Goal: Navigation & Orientation: Find specific page/section

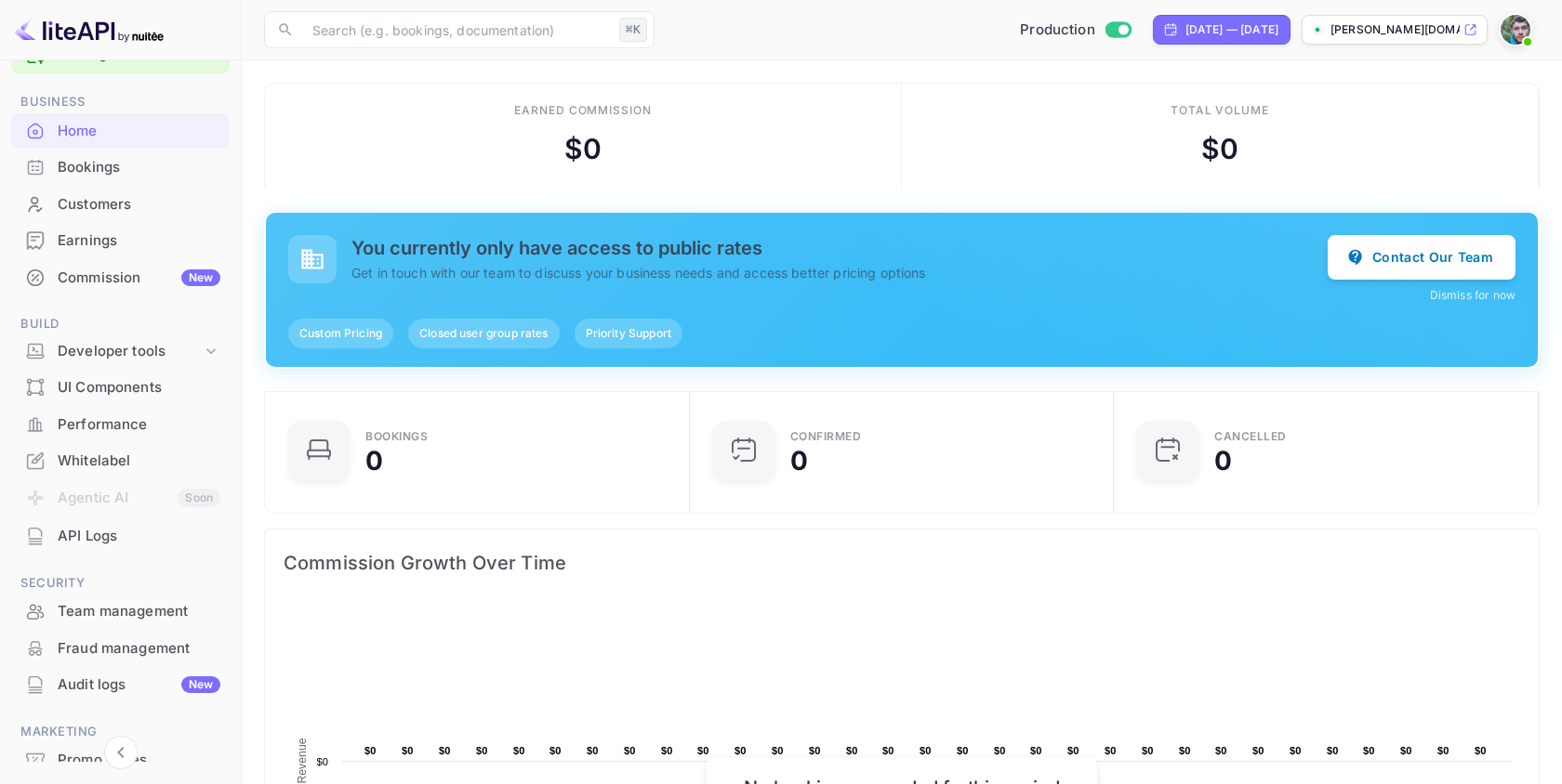
scroll to position [148, 0]
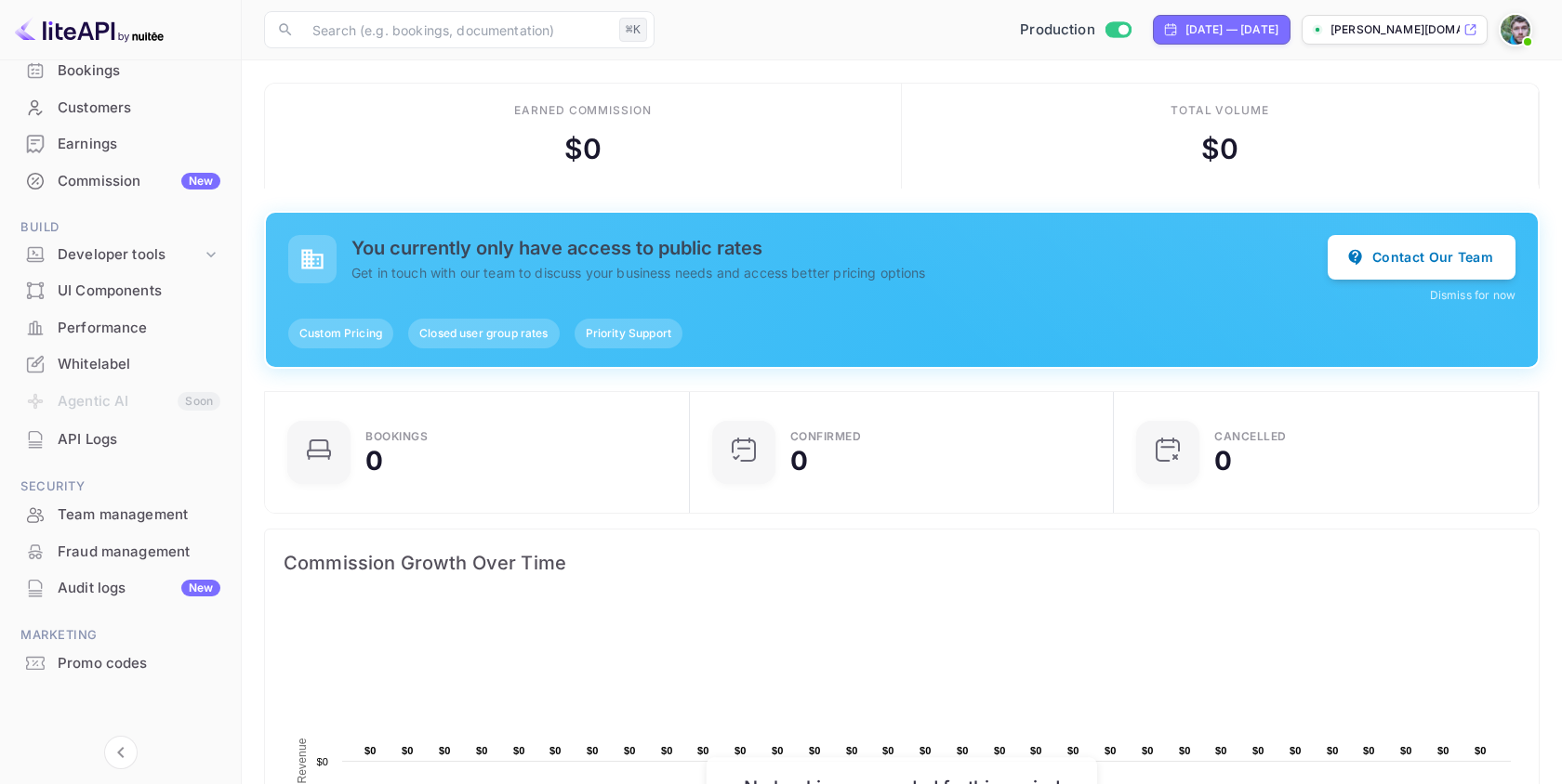
click at [114, 355] on div "Whitelabel" at bounding box center [138, 365] width 162 height 21
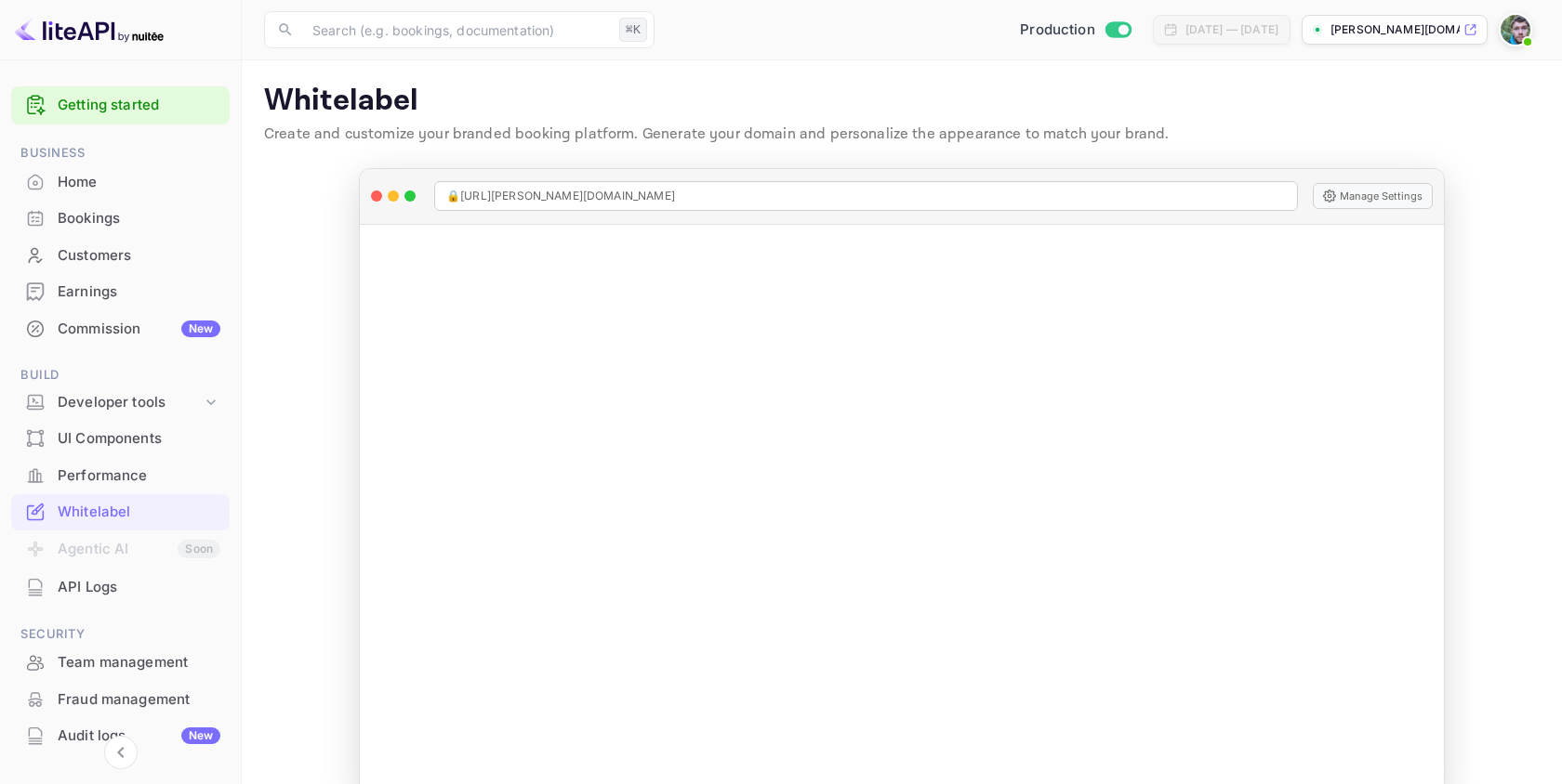
click at [91, 179] on div "Home" at bounding box center [138, 182] width 162 height 21
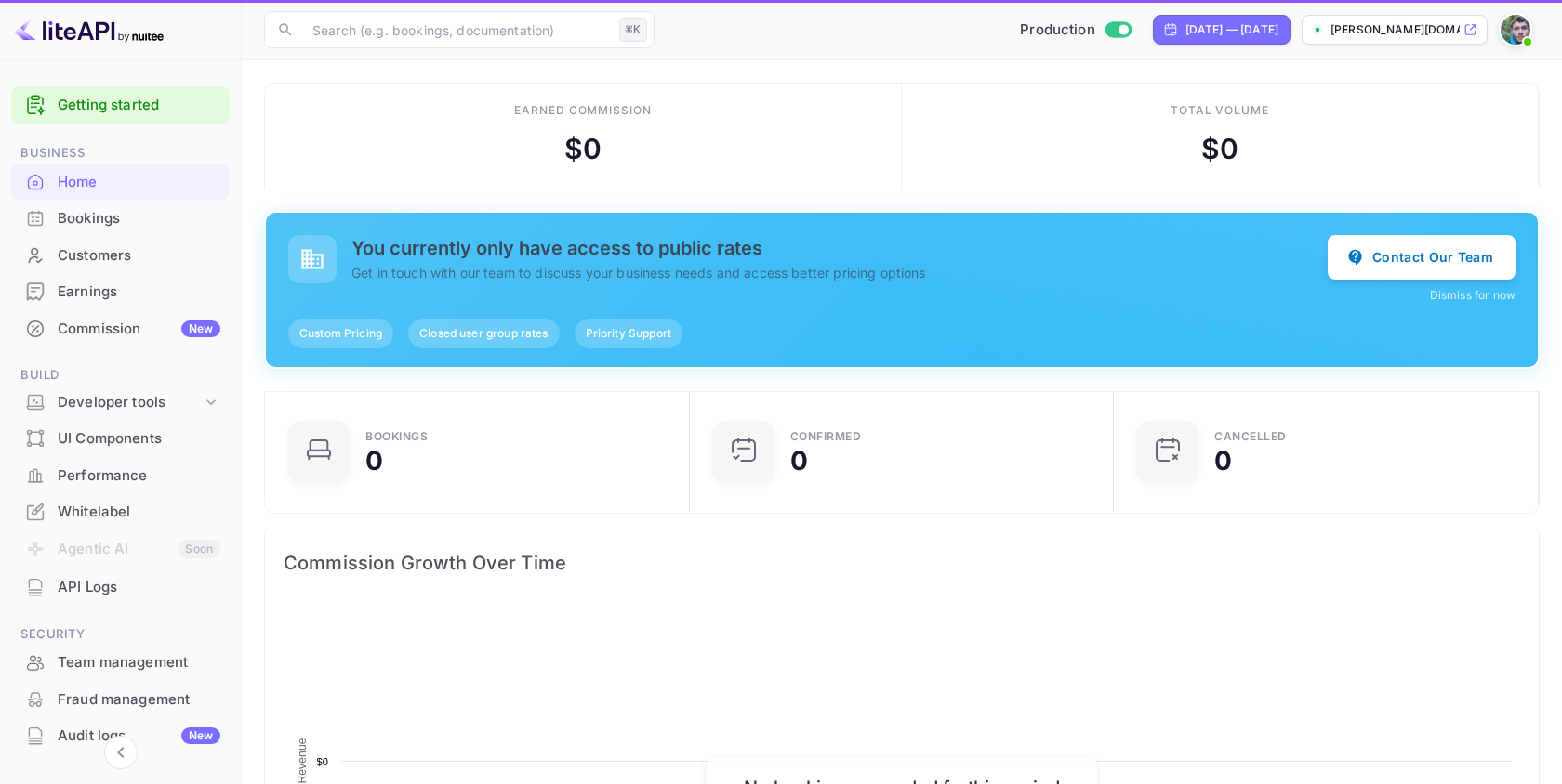
scroll to position [302, 414]
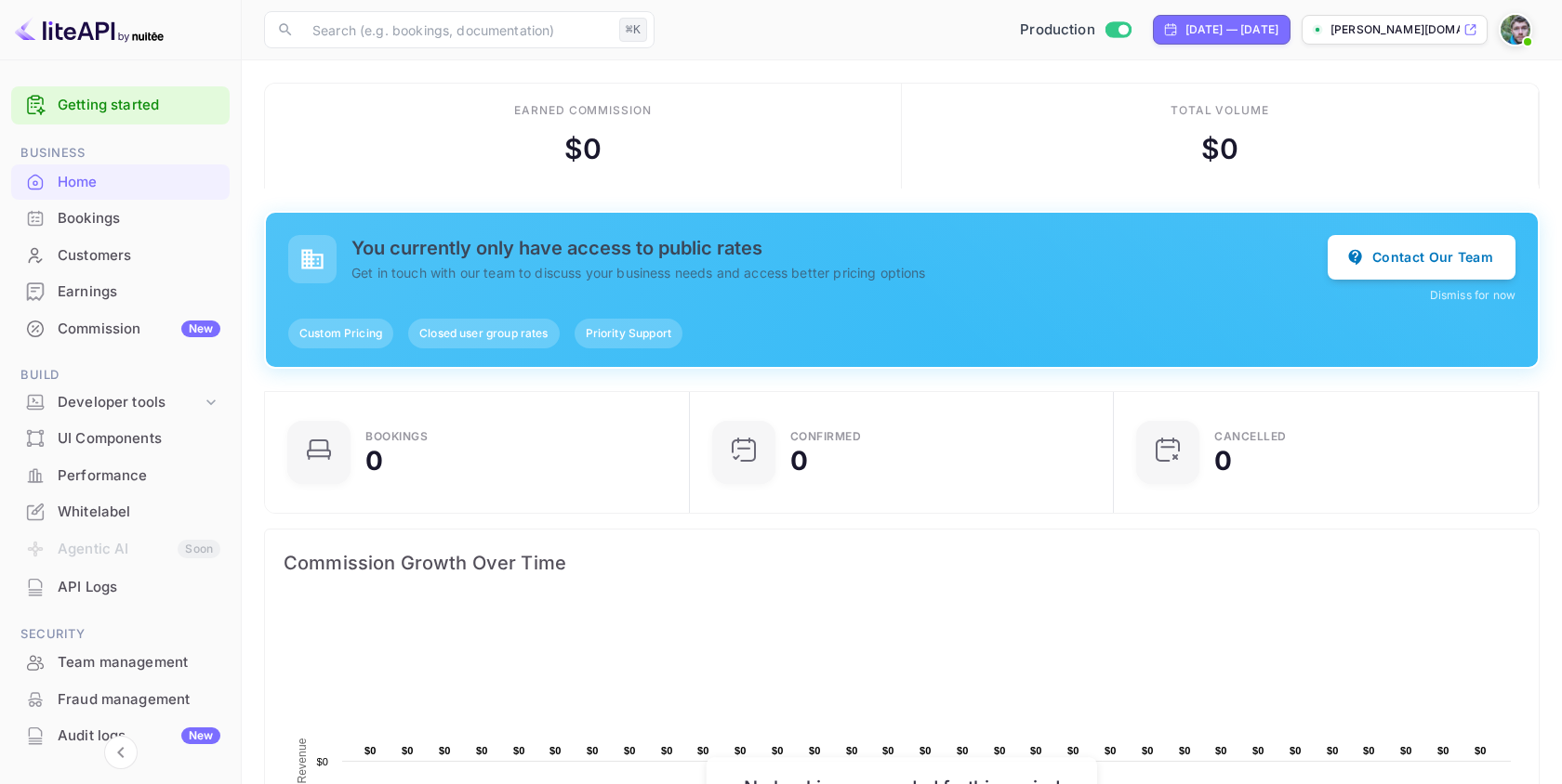
click at [1467, 29] on icon at bounding box center [1470, 30] width 14 height 13
click at [155, 221] on div "Bookings" at bounding box center [138, 219] width 162 height 21
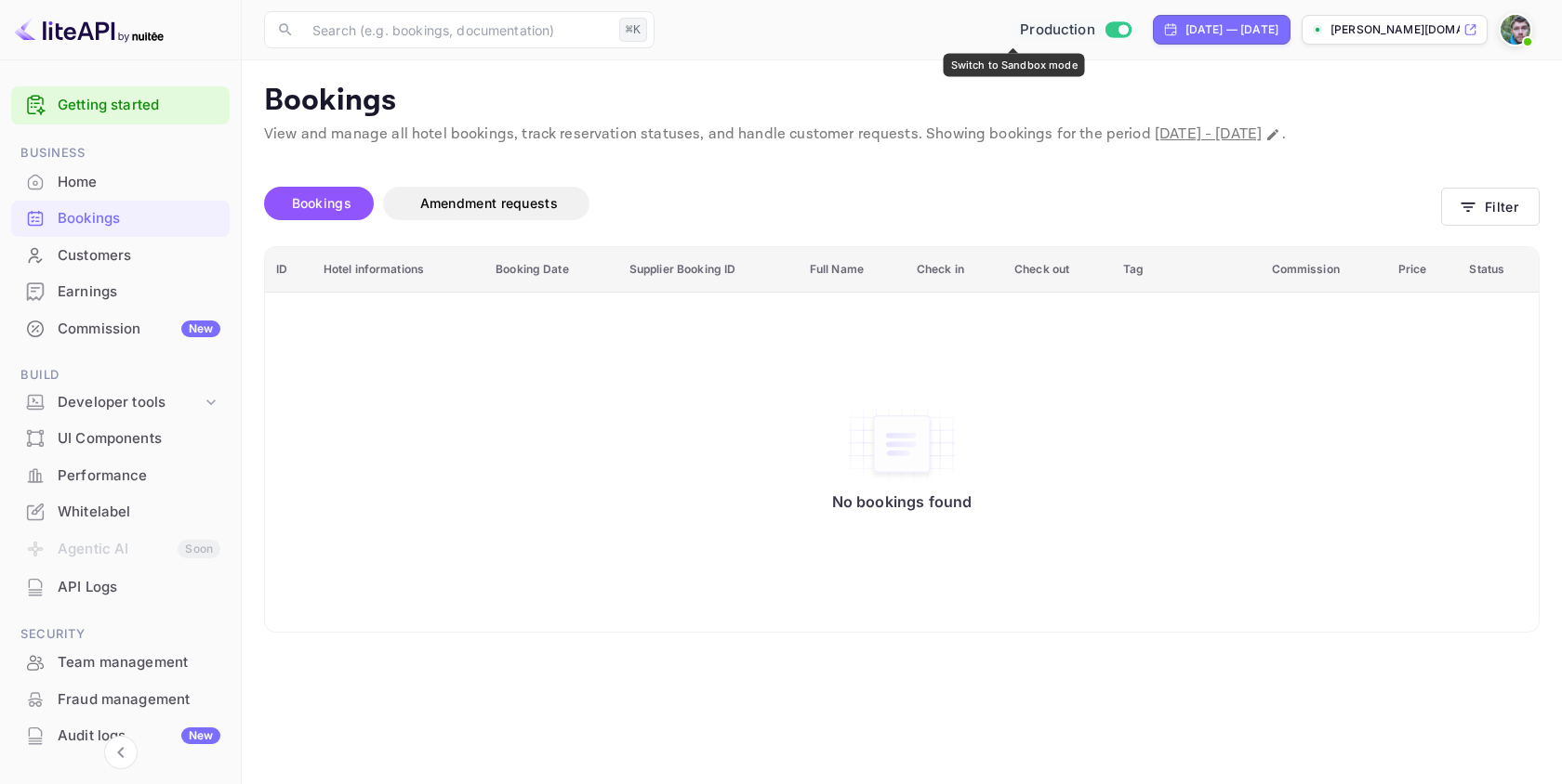
click at [1104, 33] on input "Switch to Sandbox mode" at bounding box center [1122, 29] width 37 height 12
checkbox input "false"
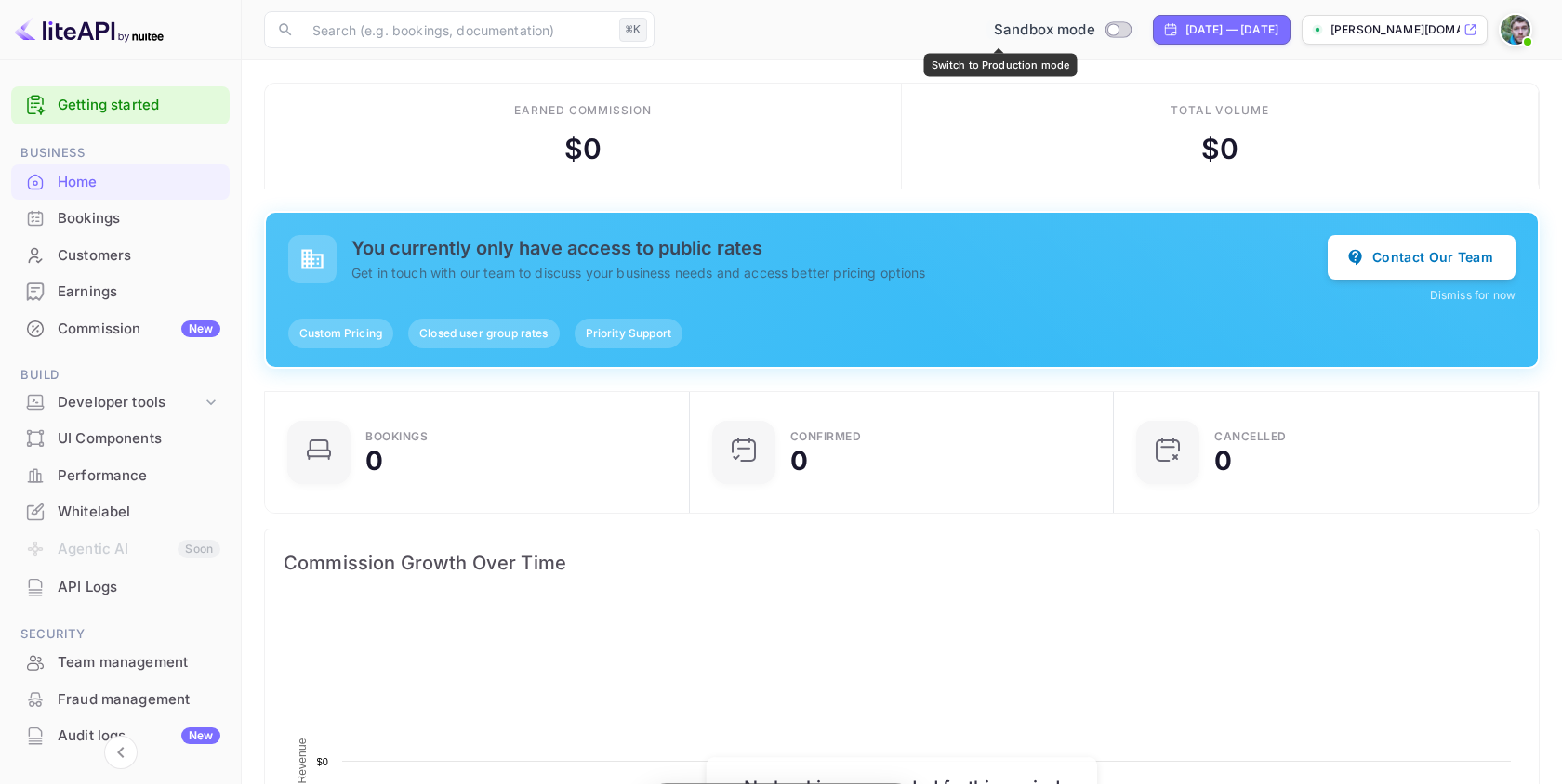
scroll to position [302, 414]
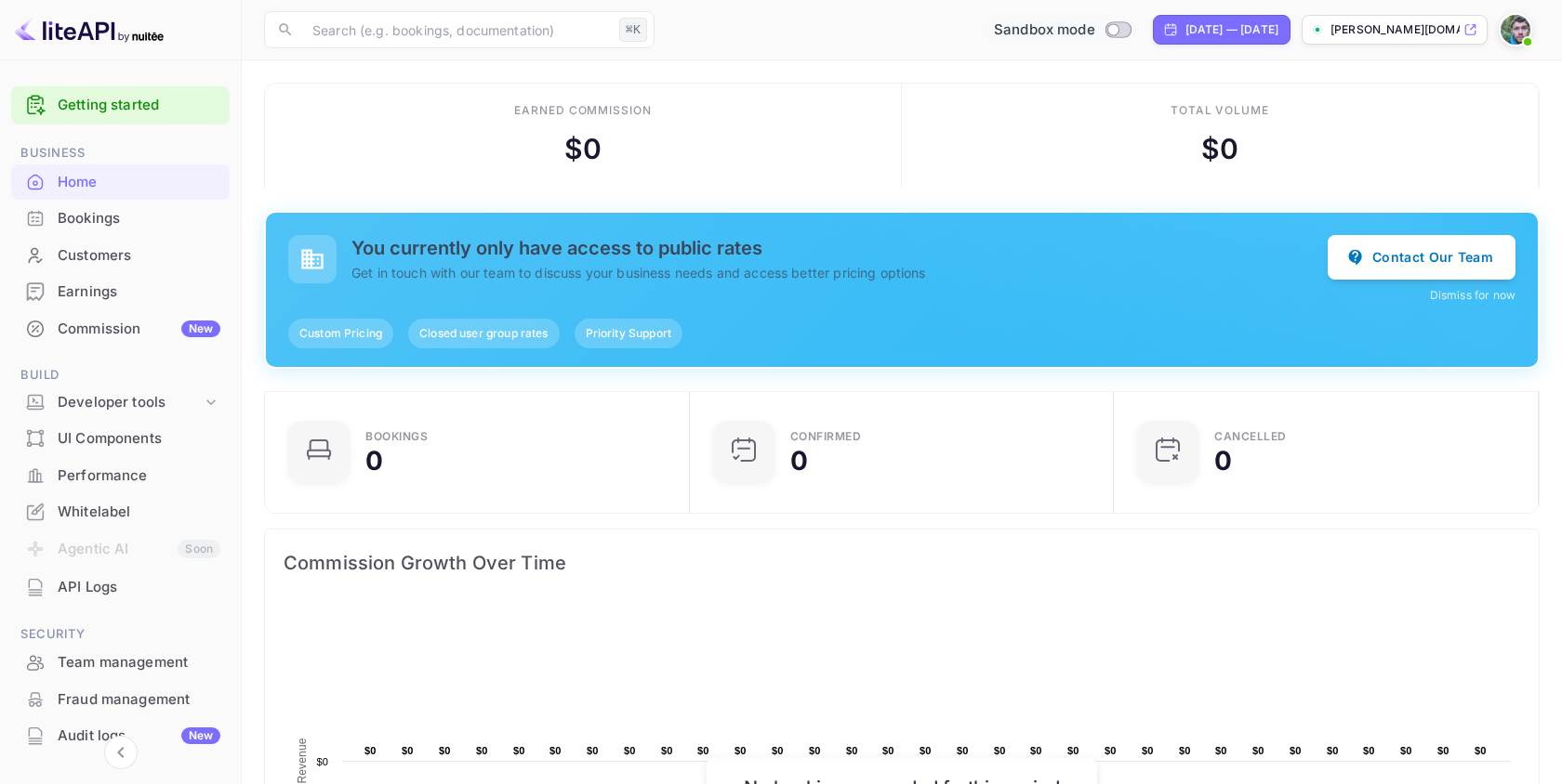
click at [1406, 35] on p "[PERSON_NAME][DOMAIN_NAME]..." at bounding box center [1395, 29] width 130 height 16
click at [116, 507] on div "Whitelabel" at bounding box center [138, 512] width 162 height 21
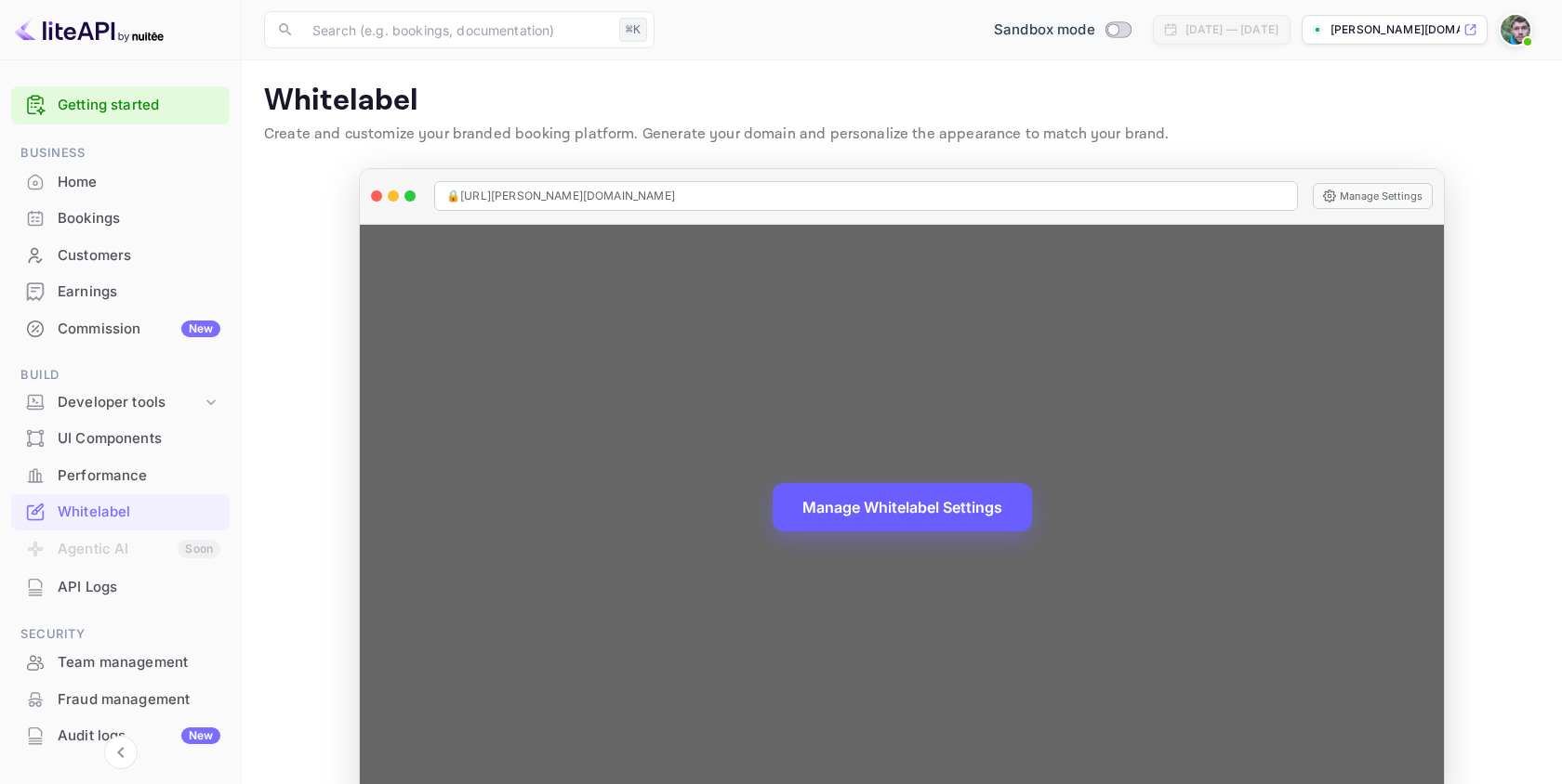
click at [935, 510] on button "Manage Whitelabel Settings" at bounding box center [902, 508] width 259 height 48
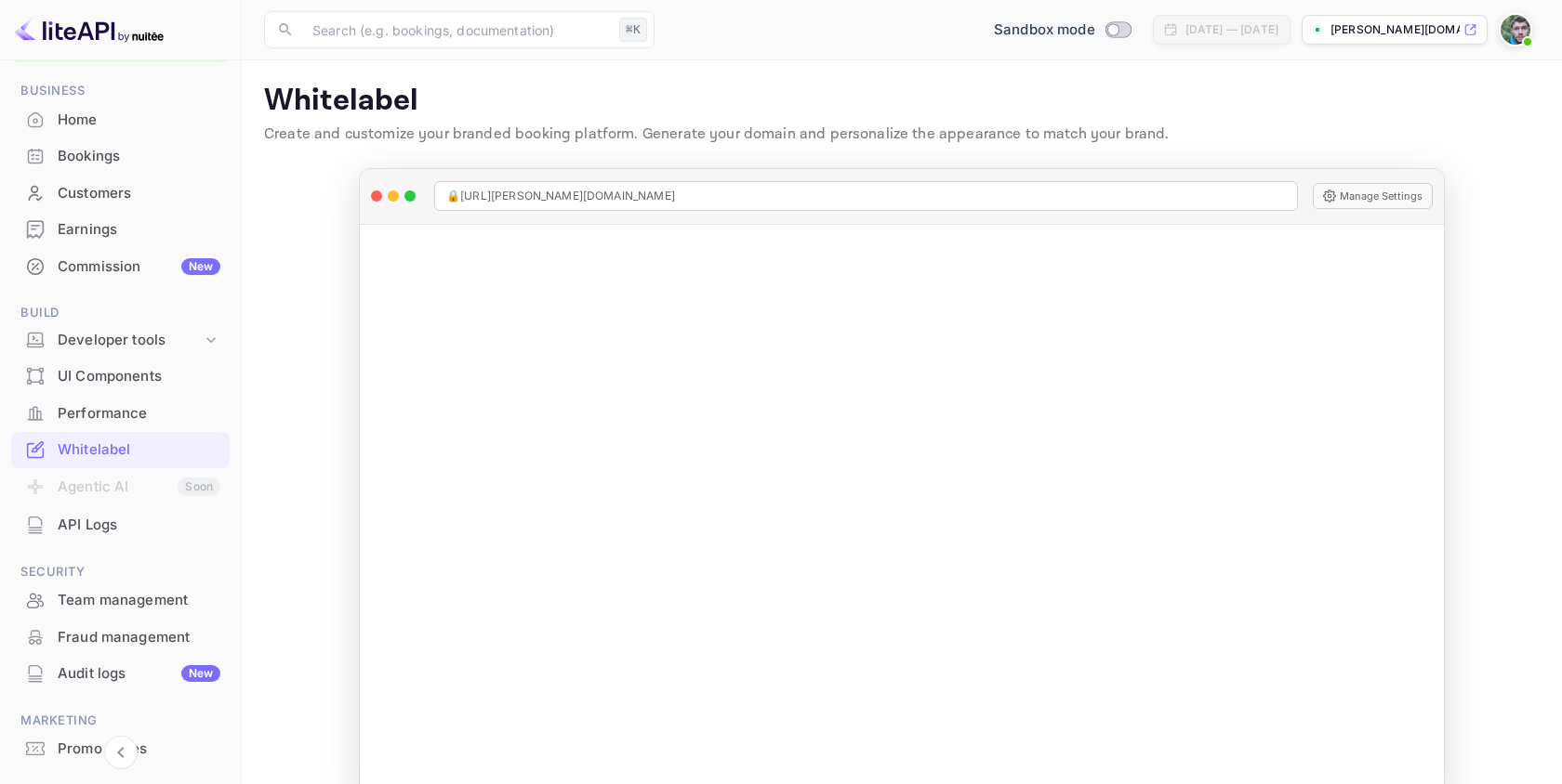
click at [1094, 27] on input "Switch to Production mode" at bounding box center [1113, 29] width 37 height 12
checkbox input "true"
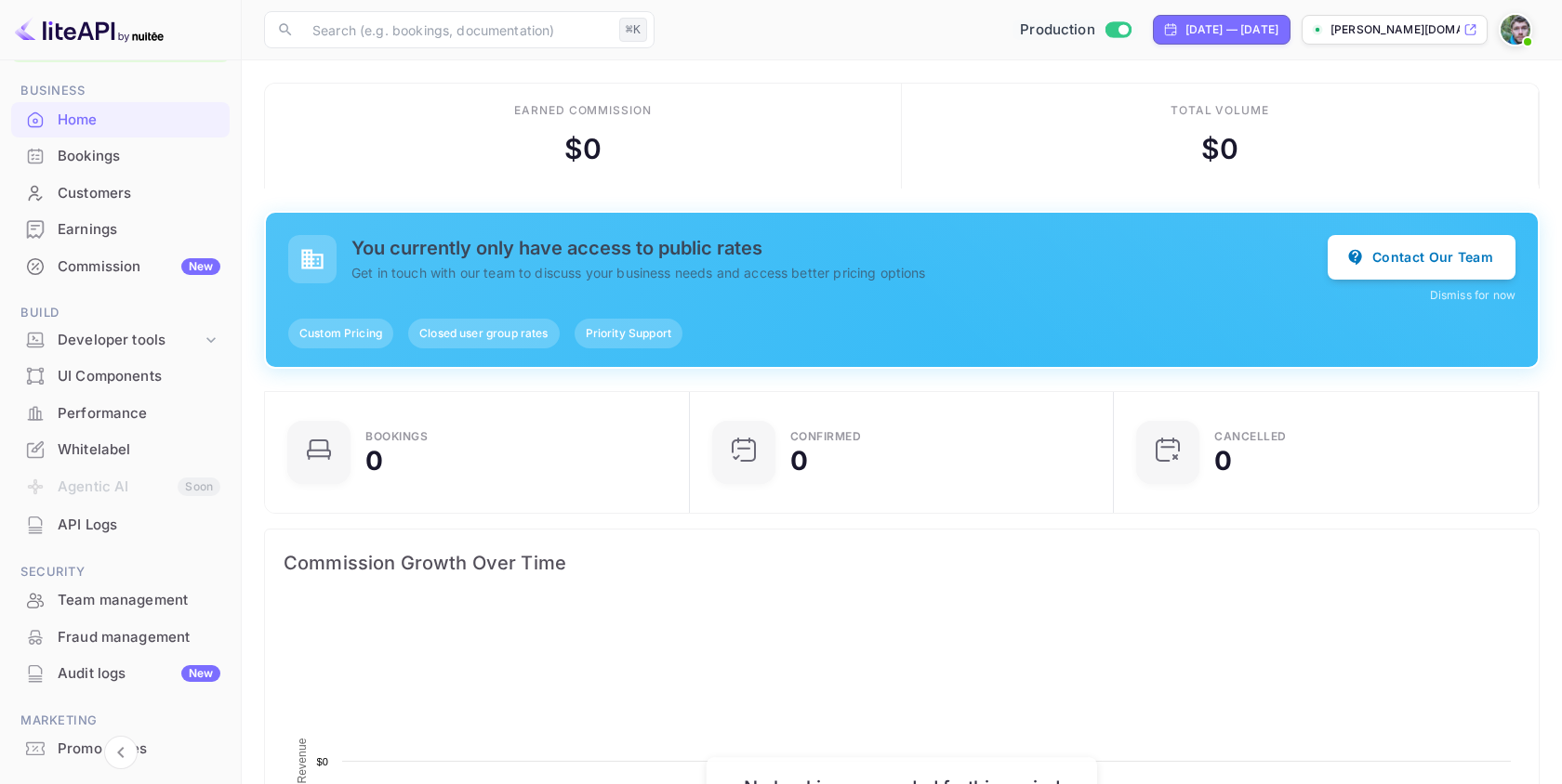
scroll to position [302, 414]
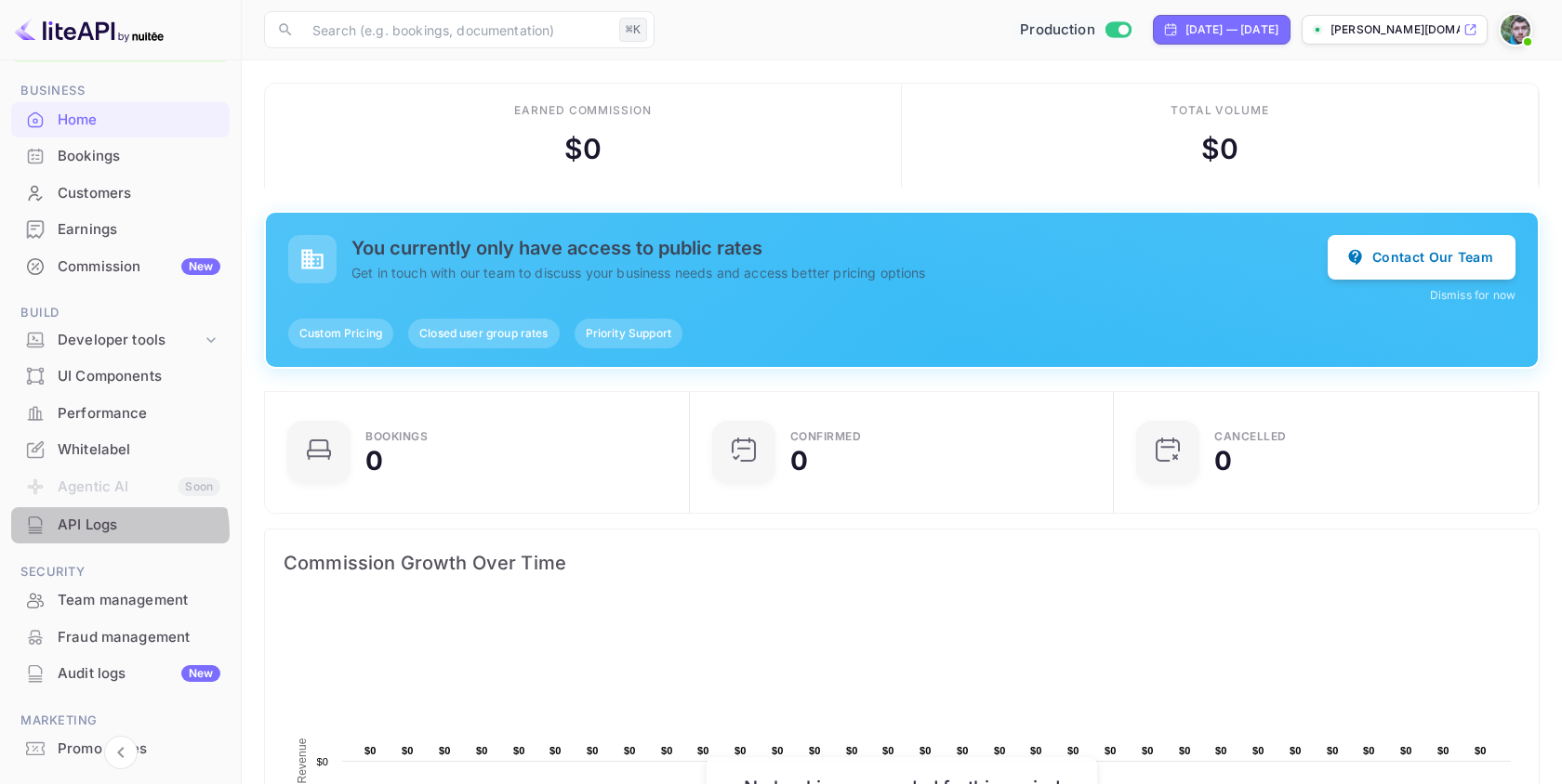
click at [104, 534] on div "API Logs" at bounding box center [138, 525] width 162 height 21
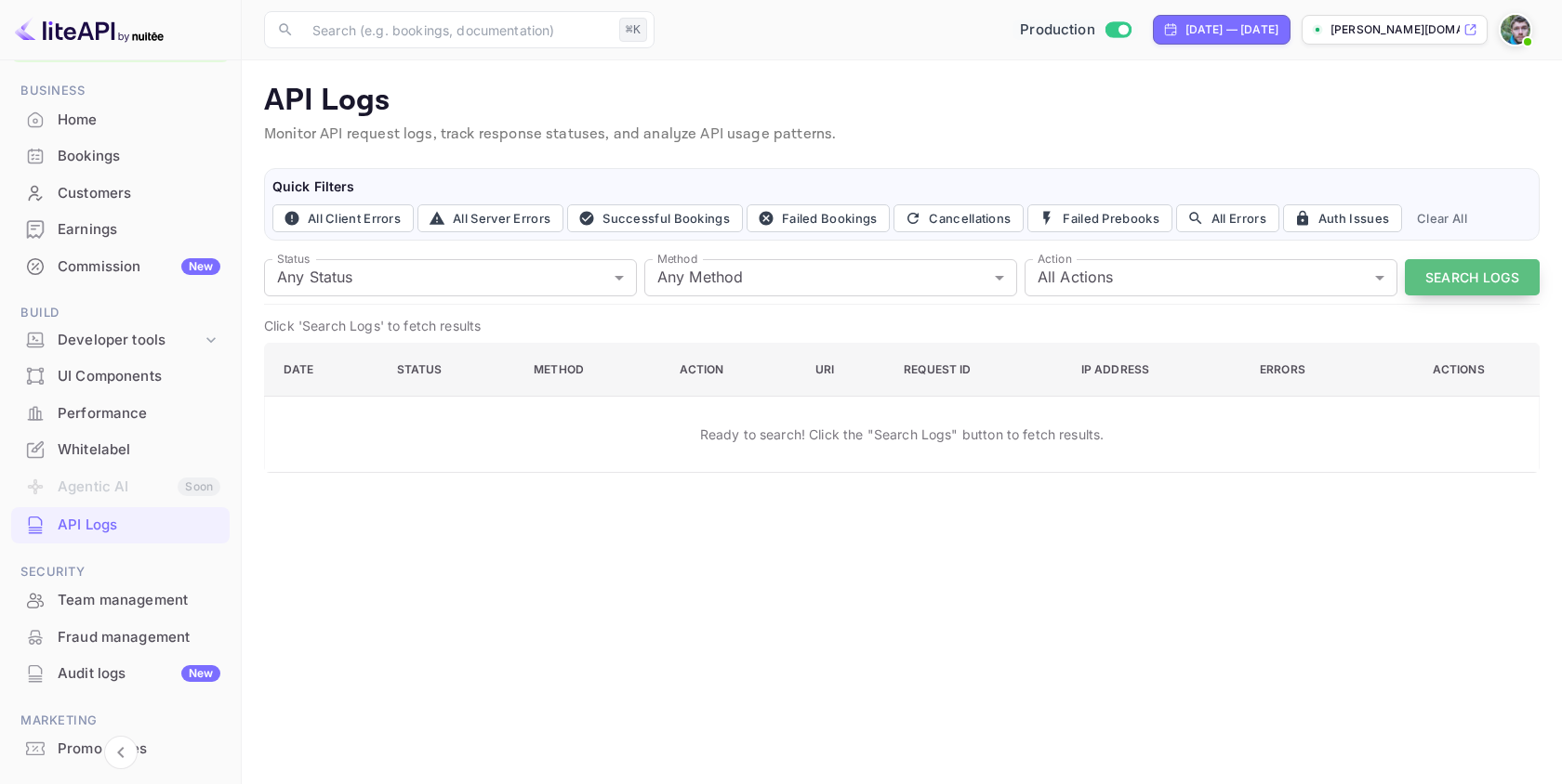
click at [1492, 276] on button "Search Logs" at bounding box center [1472, 277] width 134 height 36
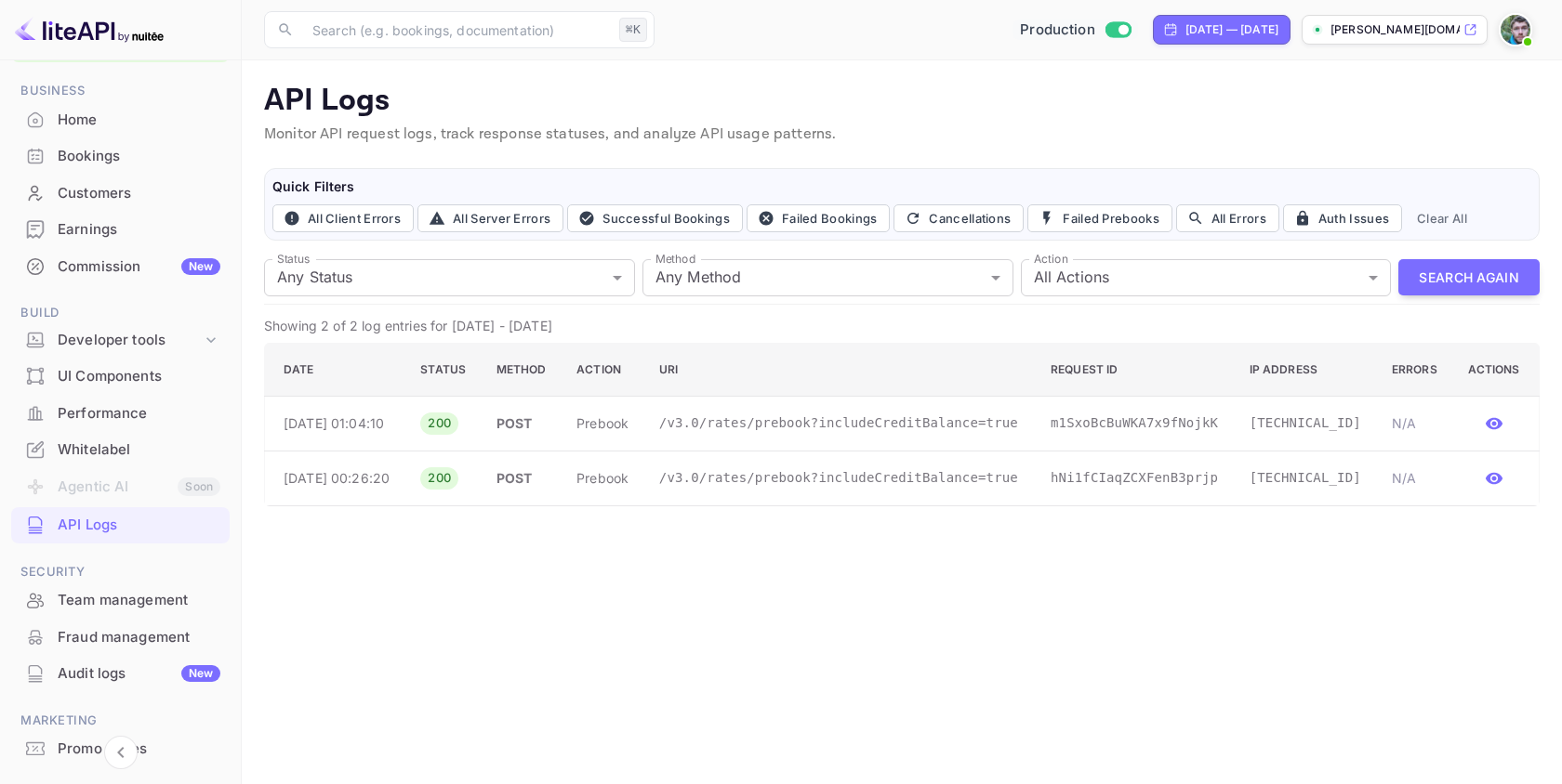
click at [107, 412] on div "Performance" at bounding box center [138, 414] width 162 height 21
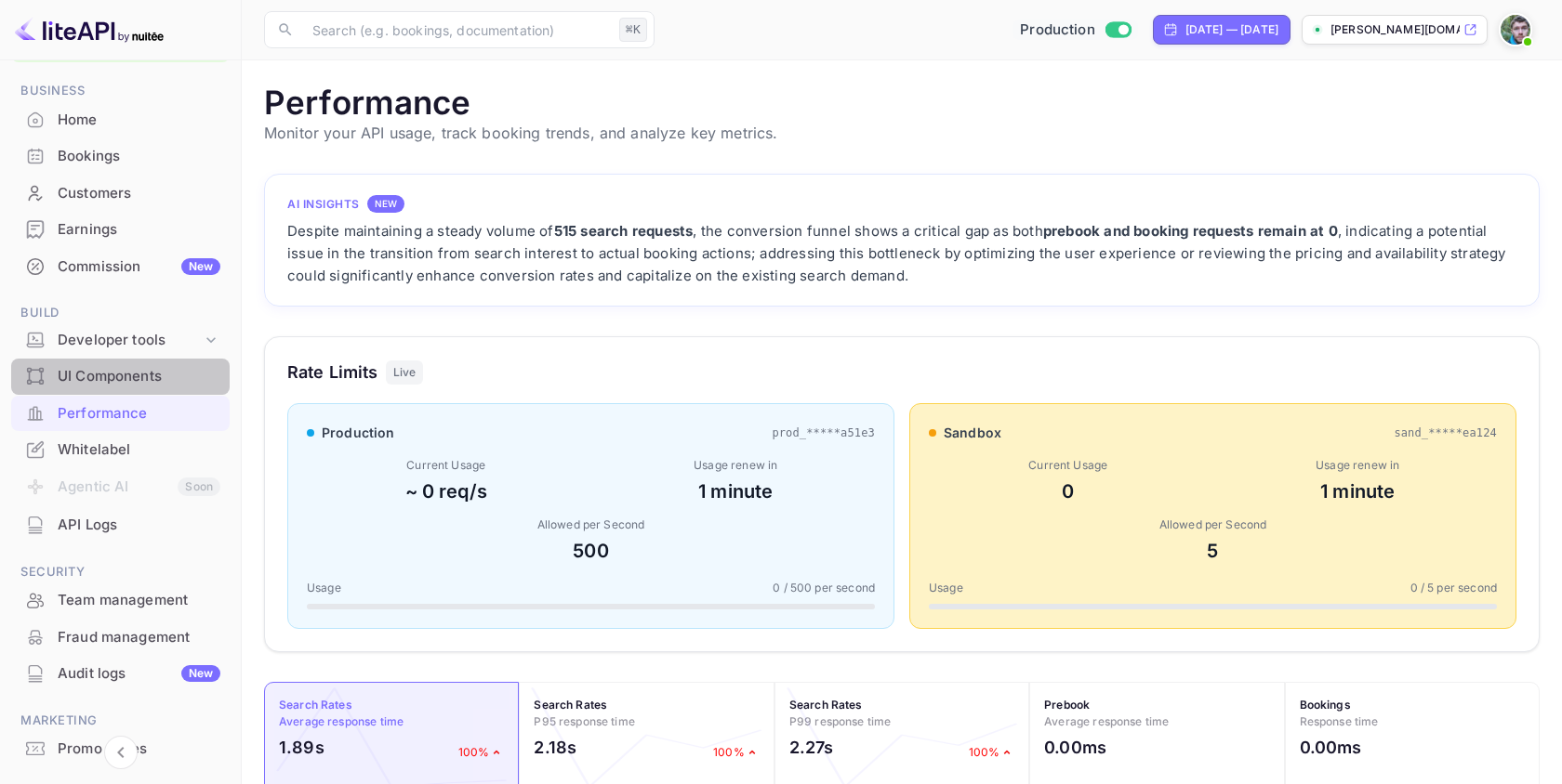
click at [161, 375] on div "UI Components" at bounding box center [138, 377] width 162 height 21
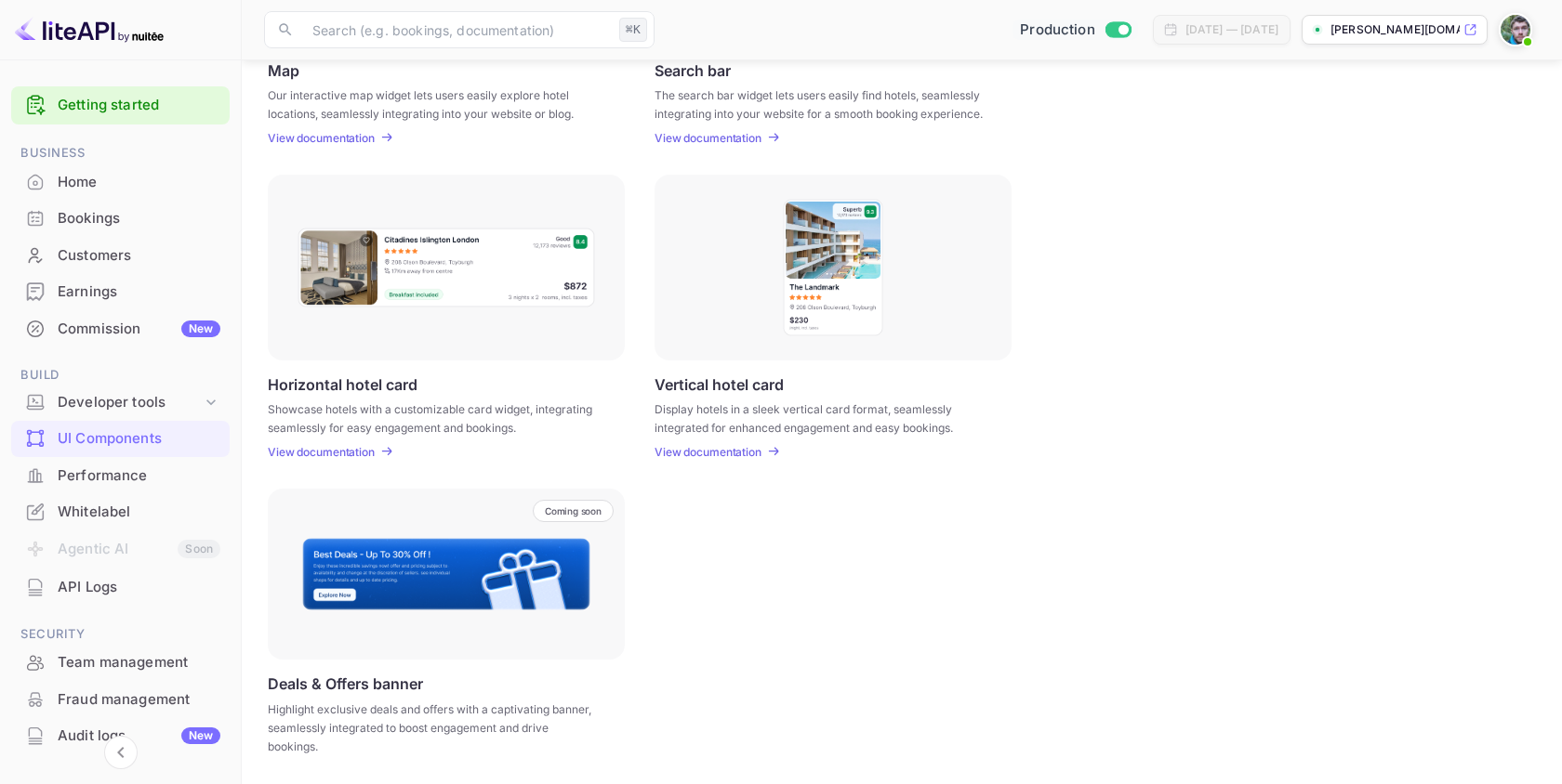
click at [101, 294] on div "Earnings" at bounding box center [138, 292] width 162 height 21
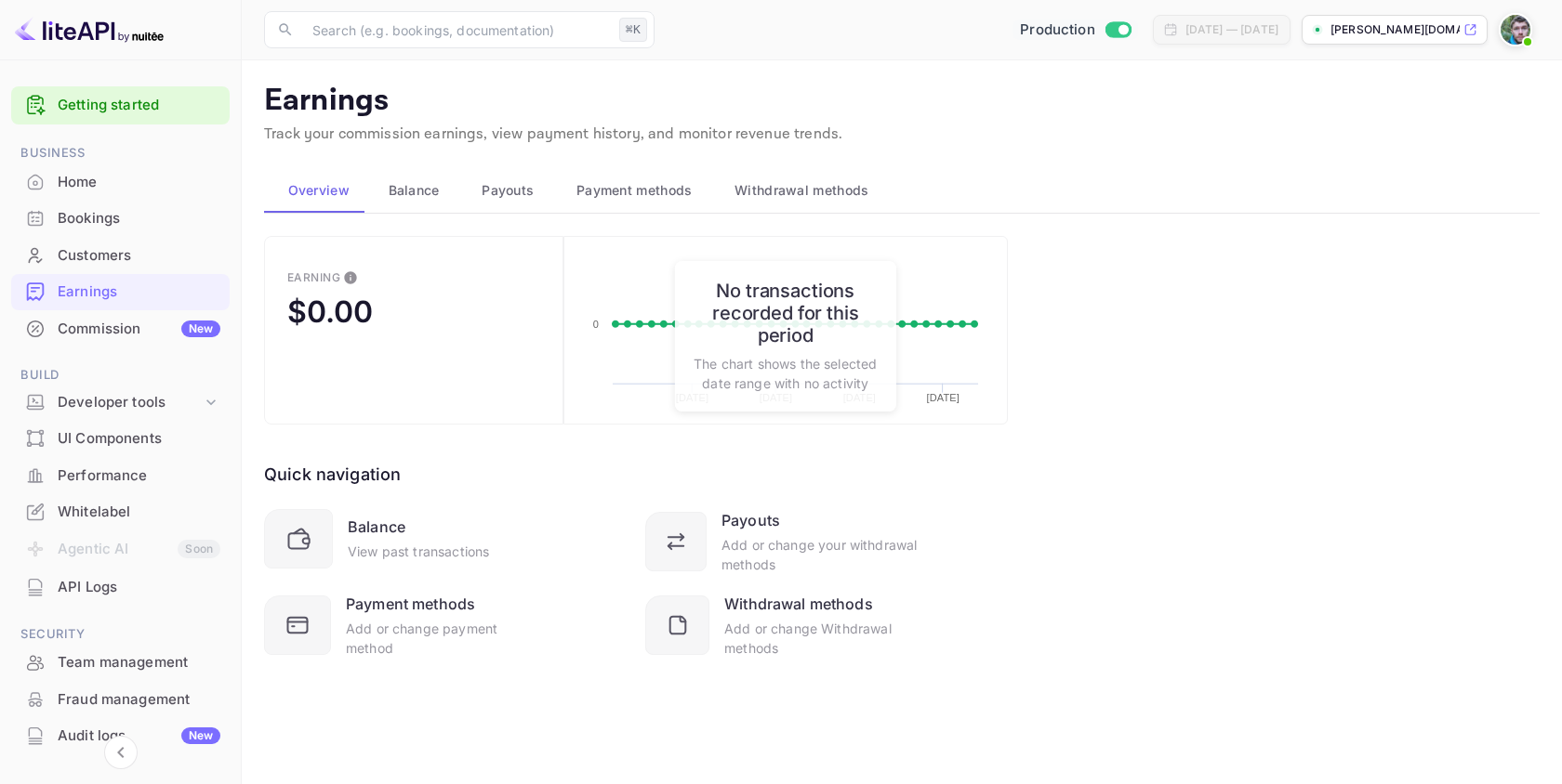
click at [92, 191] on div "Home" at bounding box center [138, 182] width 162 height 21
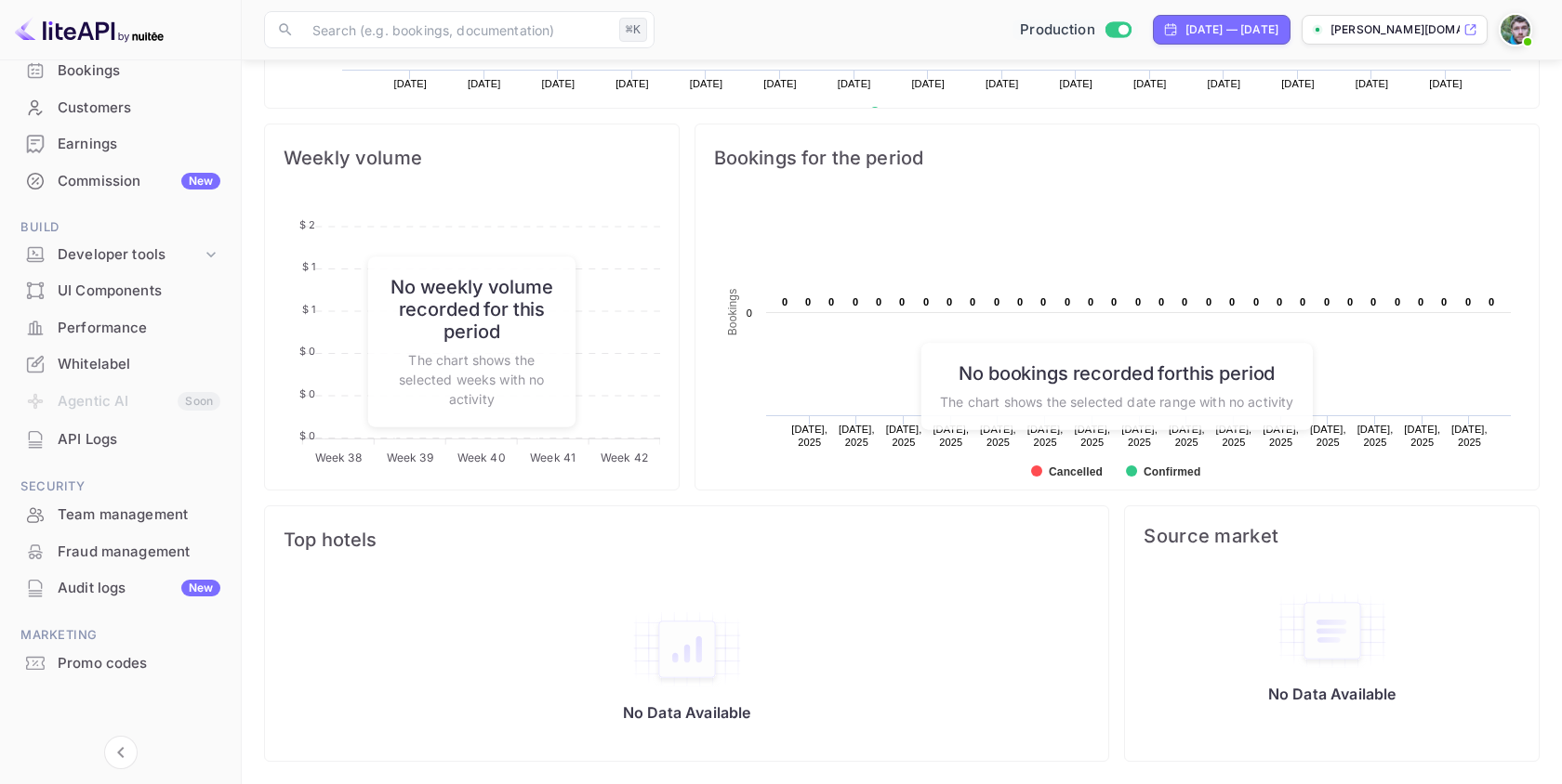
scroll to position [148, 0]
click at [115, 327] on div "Performance" at bounding box center [138, 328] width 162 height 21
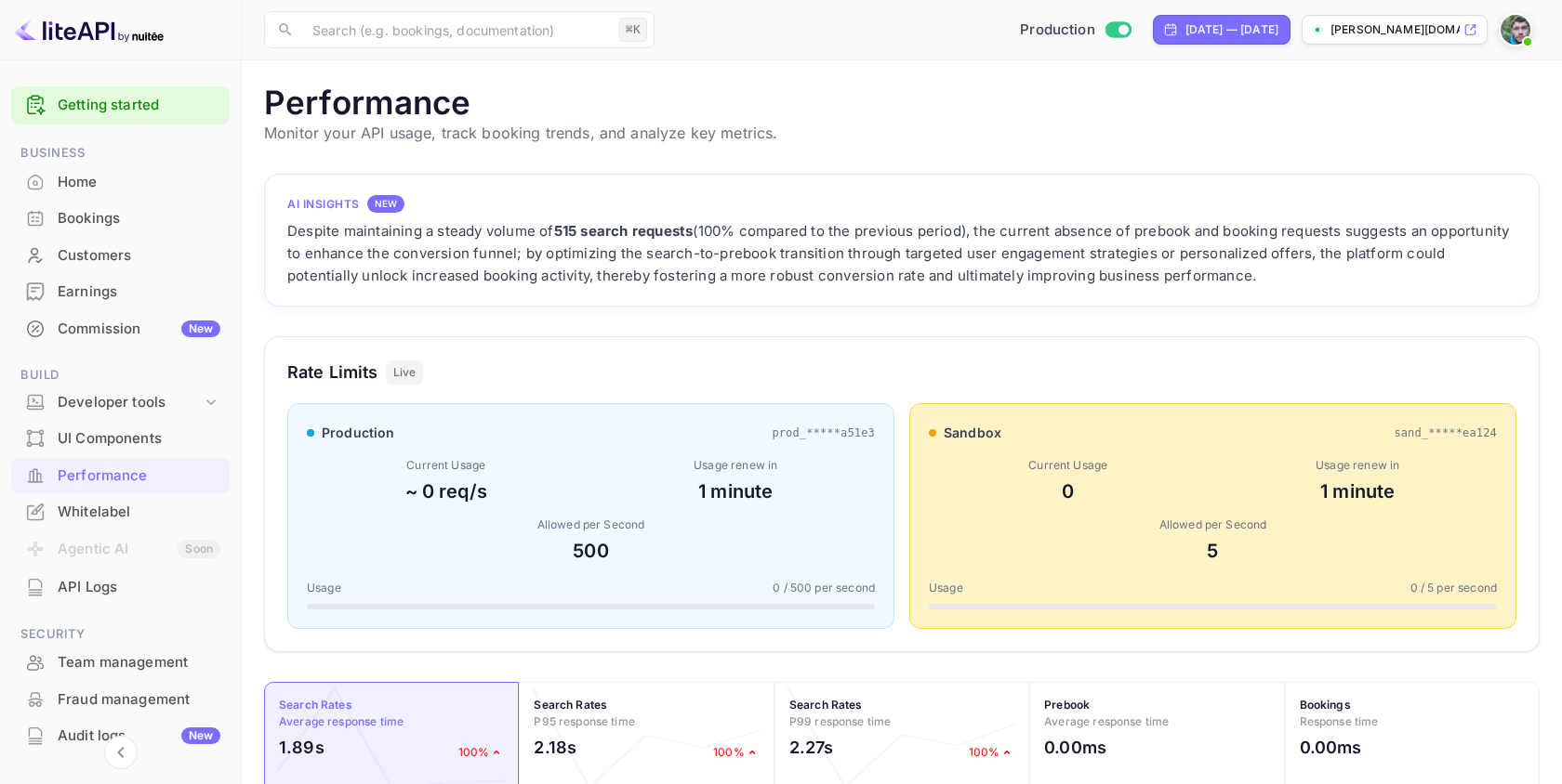
click at [103, 516] on div "Whitelabel" at bounding box center [138, 512] width 162 height 21
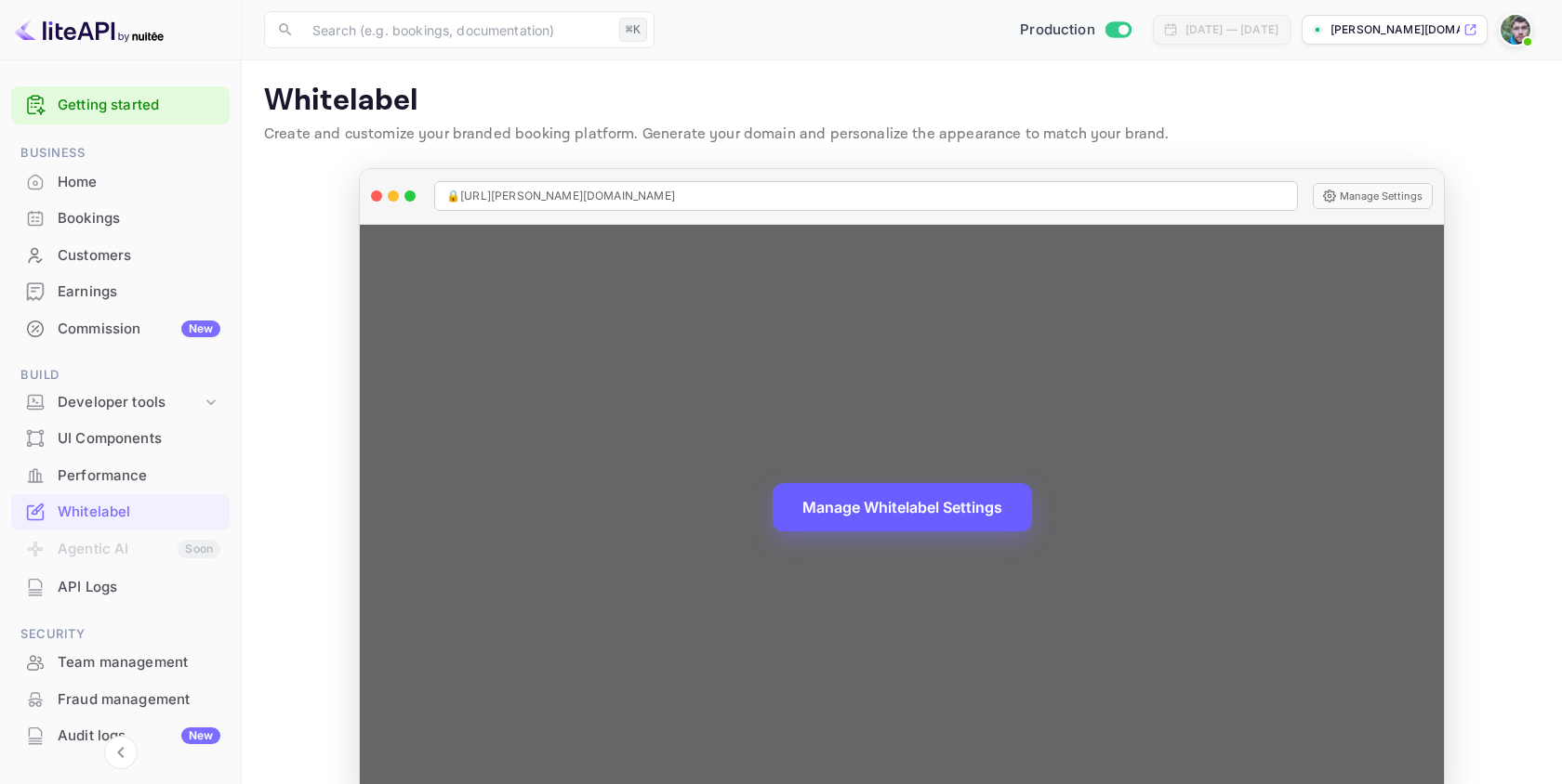
click at [984, 508] on button "Manage Whitelabel Settings" at bounding box center [902, 508] width 259 height 48
